Goal: Task Accomplishment & Management: Manage account settings

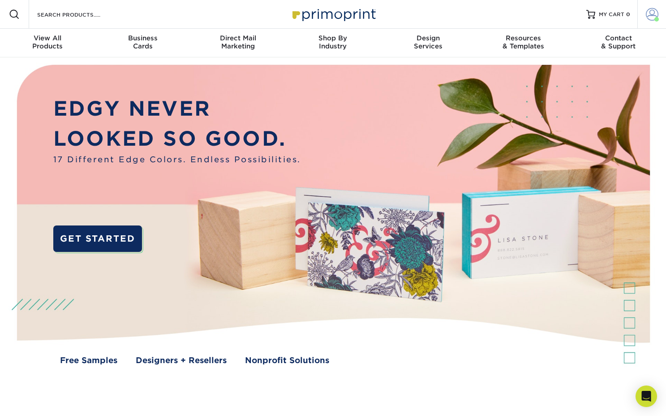
click at [647, 19] on span at bounding box center [652, 14] width 13 height 13
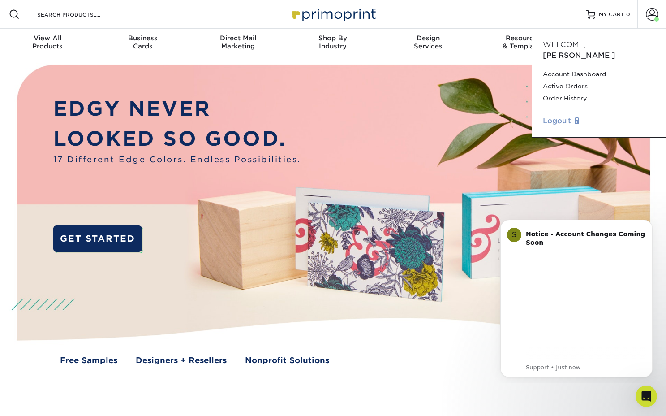
click at [559, 116] on link "Logout" at bounding box center [599, 121] width 112 height 11
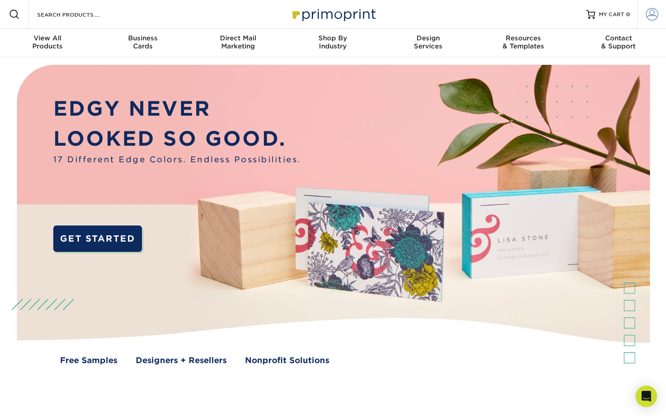
click at [647, 16] on span at bounding box center [652, 14] width 13 height 13
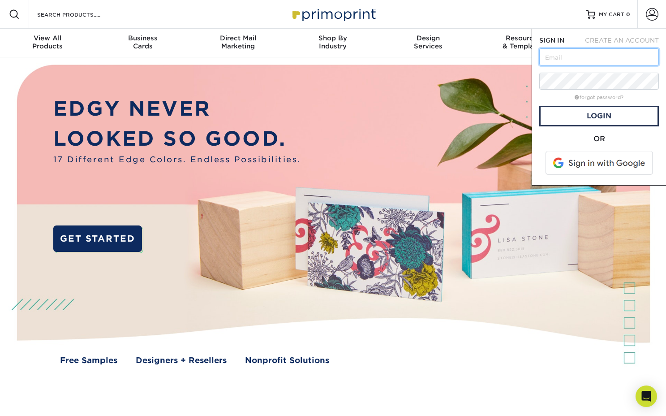
click at [583, 55] on input "text" at bounding box center [600, 56] width 120 height 17
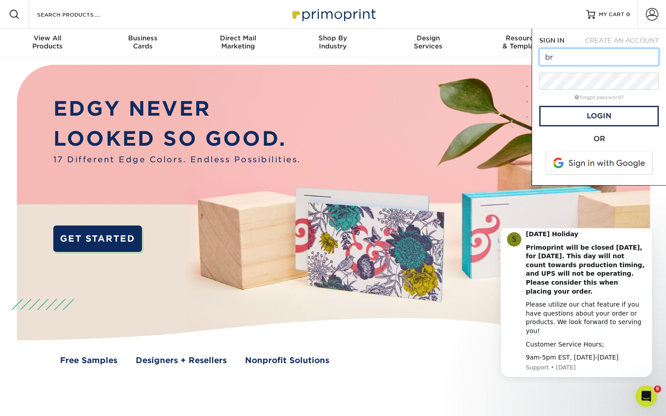
type input "b"
type input "[EMAIL_ADDRESS][DOMAIN_NAME]"
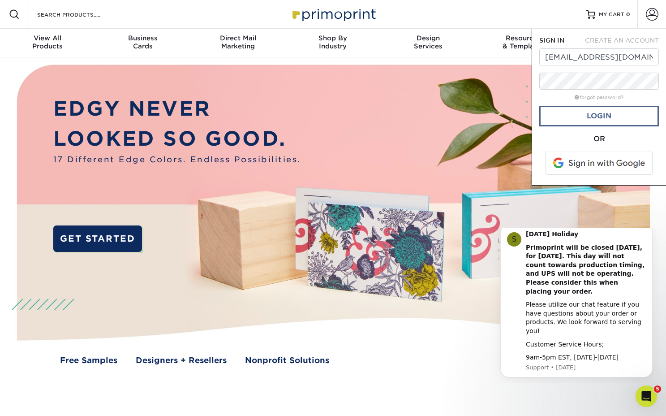
click at [589, 119] on link "Login" at bounding box center [600, 116] width 120 height 21
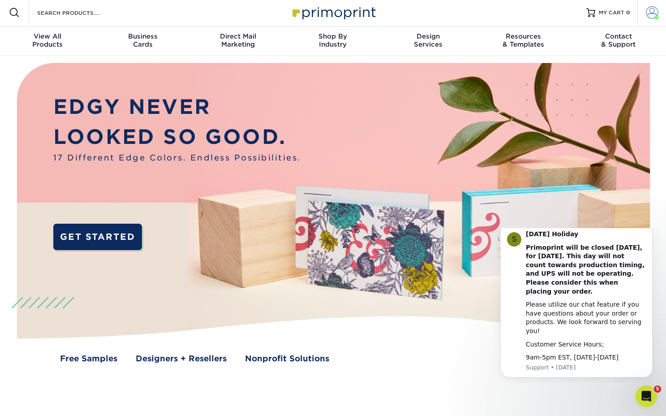
scroll to position [4, 0]
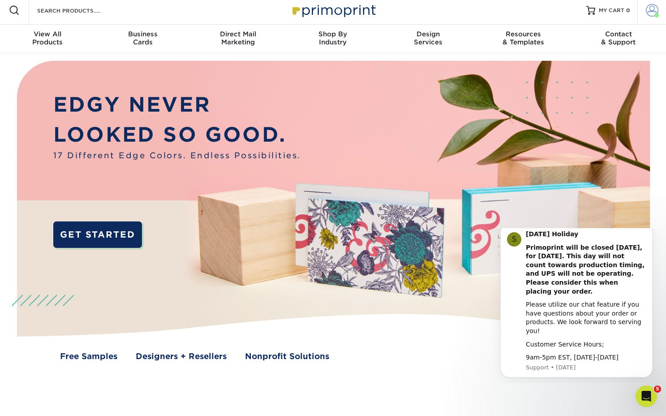
click at [653, 12] on span at bounding box center [652, 10] width 13 height 13
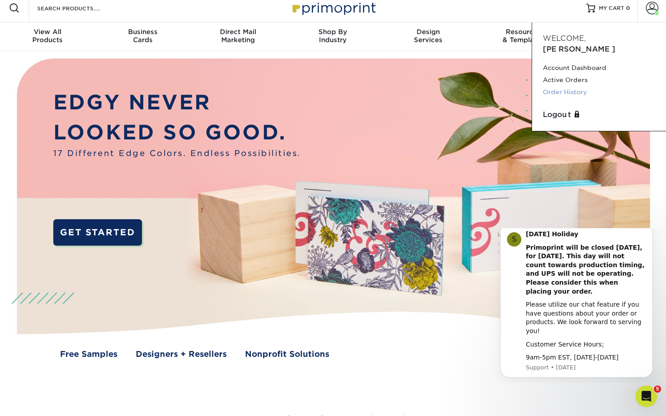
scroll to position [8, 0]
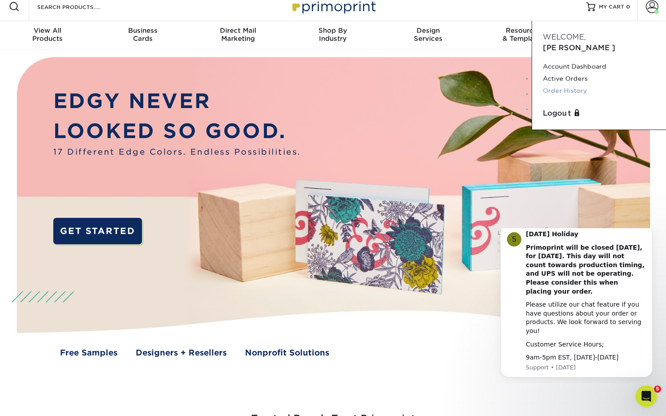
click at [573, 85] on link "Order History" at bounding box center [599, 91] width 112 height 12
